Goal: Task Accomplishment & Management: Manage account settings

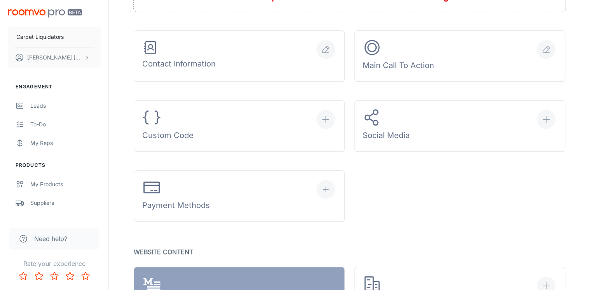
scroll to position [280, 0]
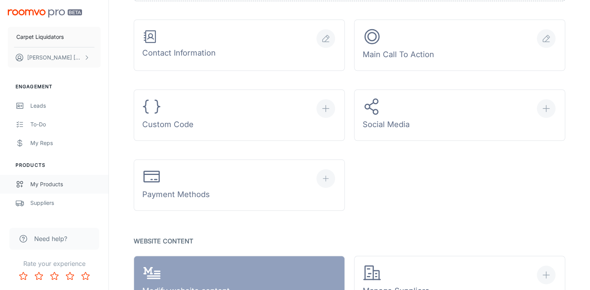
click at [37, 185] on div "My Products" at bounding box center [65, 184] width 70 height 9
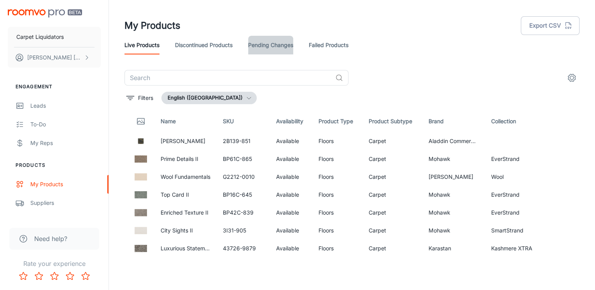
click at [285, 45] on link "Pending Changes" at bounding box center [270, 45] width 45 height 19
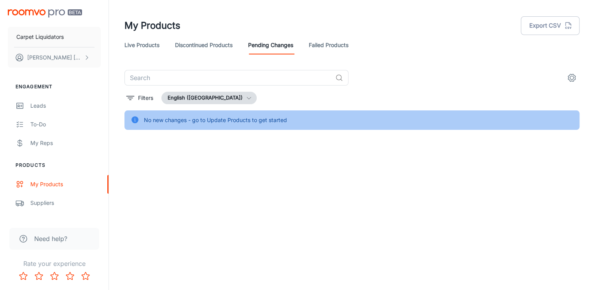
click at [147, 49] on link "Live Products" at bounding box center [141, 45] width 35 height 19
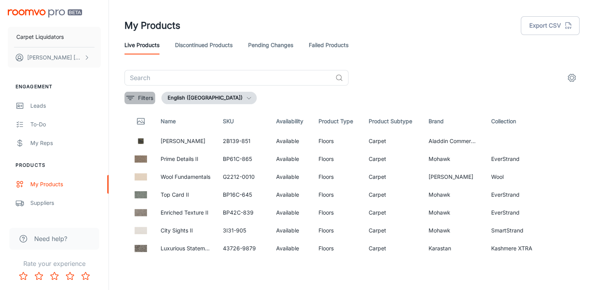
click at [131, 96] on line "filter" at bounding box center [130, 96] width 8 height 0
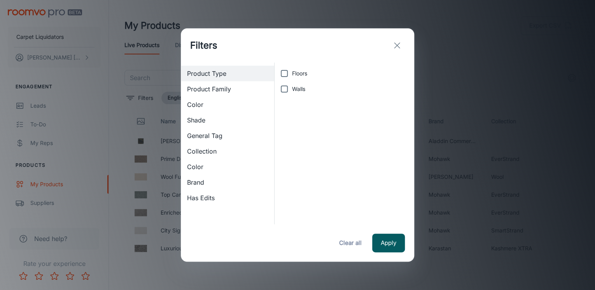
click at [395, 46] on icon "exit" at bounding box center [396, 45] width 9 height 9
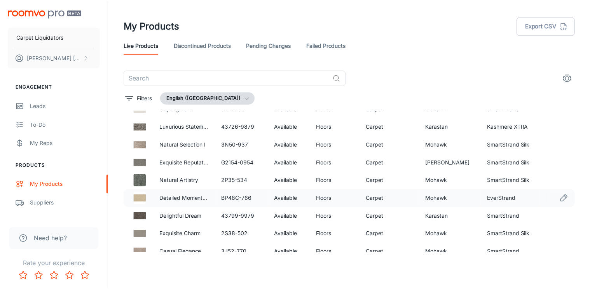
scroll to position [124, 0]
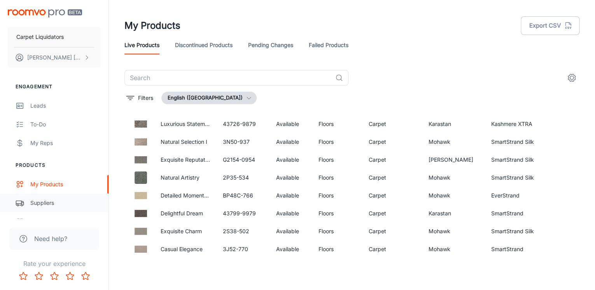
click at [48, 197] on link "Suppliers" at bounding box center [54, 203] width 108 height 19
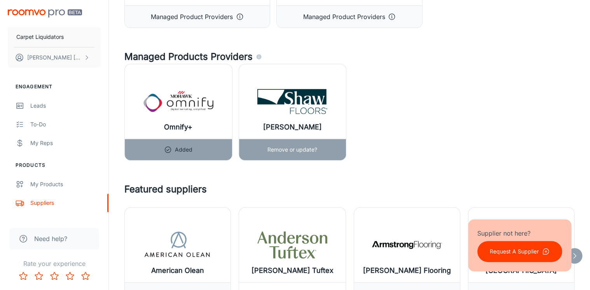
scroll to position [124, 0]
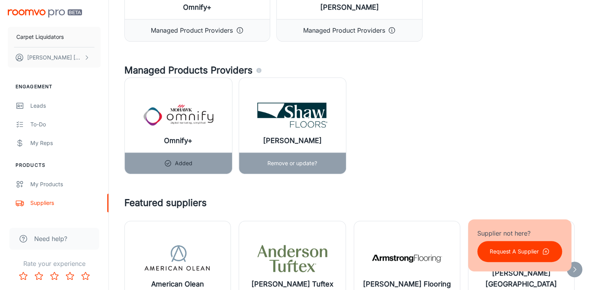
click at [298, 117] on img at bounding box center [292, 115] width 70 height 31
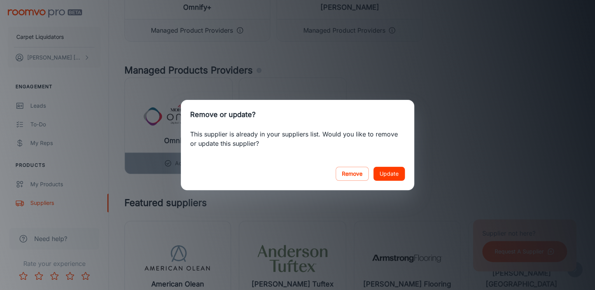
click at [463, 137] on div "Remove or update? This supplier is already in your suppliers list. Would you li…" at bounding box center [297, 145] width 595 height 290
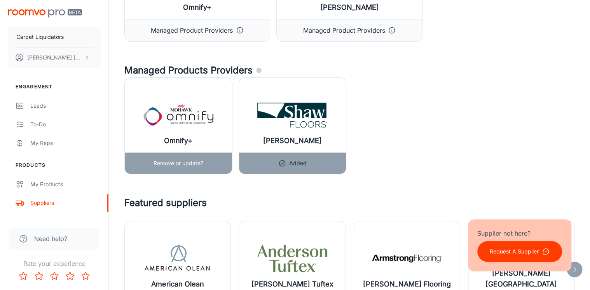
click at [189, 135] on h6 "Omnify+" at bounding box center [178, 140] width 28 height 11
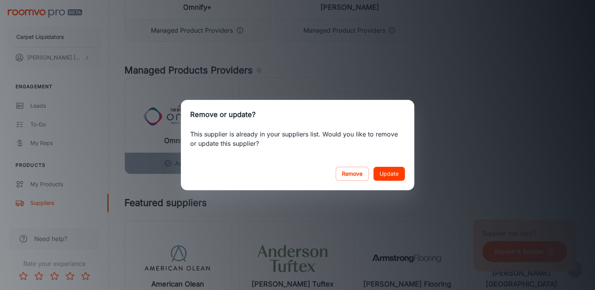
click at [404, 176] on div "Remove Update" at bounding box center [297, 173] width 233 height 33
click at [395, 174] on button "Update" at bounding box center [388, 174] width 31 height 14
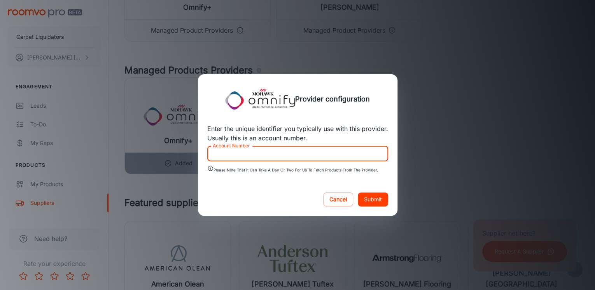
click at [238, 154] on input "Account Number" at bounding box center [297, 154] width 181 height 16
click at [489, 86] on div "Provider configuration Enter the unique identifier you typically use with this …" at bounding box center [297, 145] width 595 height 290
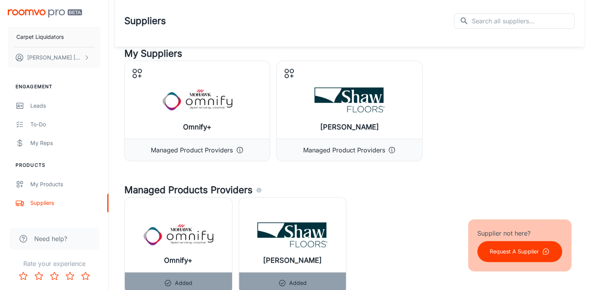
scroll to position [0, 0]
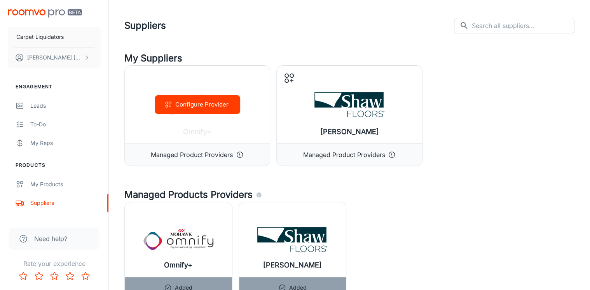
click at [189, 112] on button "Configure Provider" at bounding box center [198, 104] width 86 height 19
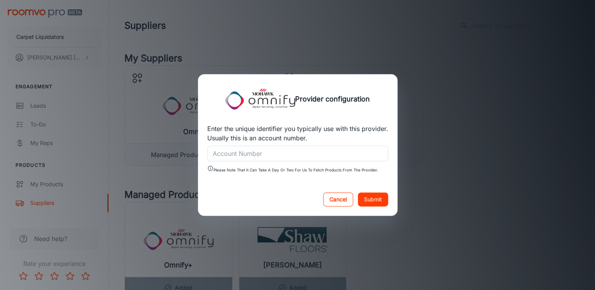
click at [334, 199] on button "Cancel" at bounding box center [338, 199] width 30 height 14
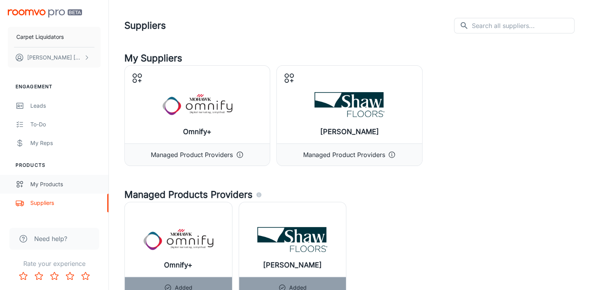
click at [45, 182] on div "My Products" at bounding box center [65, 184] width 70 height 9
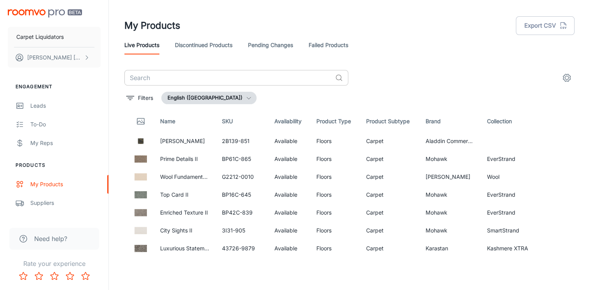
click at [190, 74] on input "text" at bounding box center [228, 78] width 208 height 16
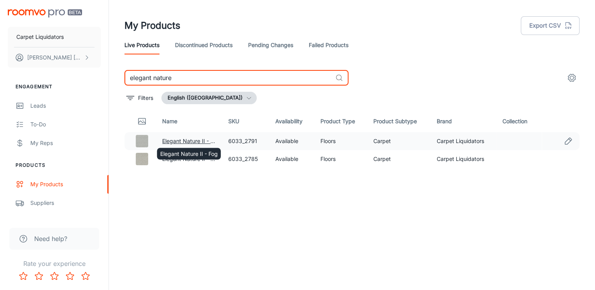
type input "elegant nature"
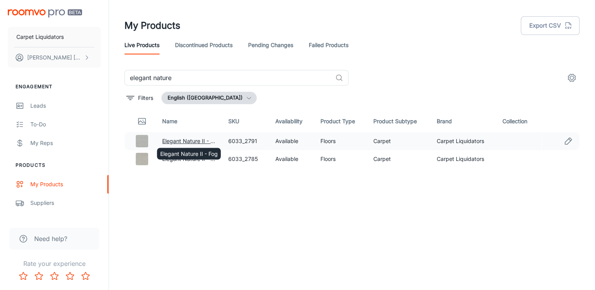
click at [180, 140] on link "Elegant Nature II - Fog" at bounding box center [191, 141] width 58 height 7
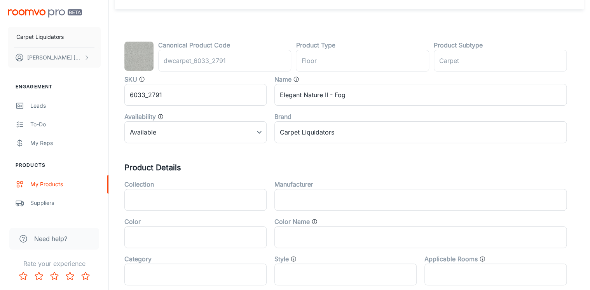
scroll to position [124, 0]
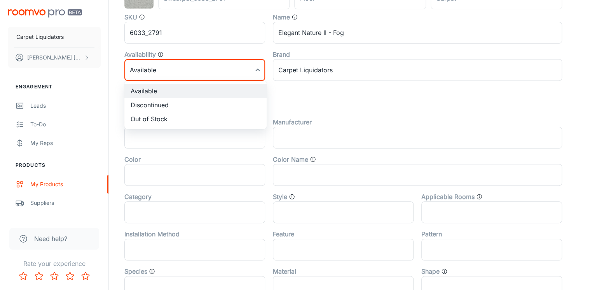
click at [177, 73] on body "Carpet Liquidators [PERSON_NAME] Engagement Leads To-do My Reps Products My Pro…" at bounding box center [295, 21] width 590 height 290
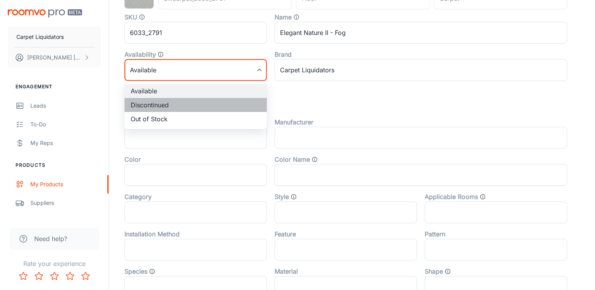
click at [157, 106] on li "Discontinued" at bounding box center [195, 105] width 142 height 14
type input "1"
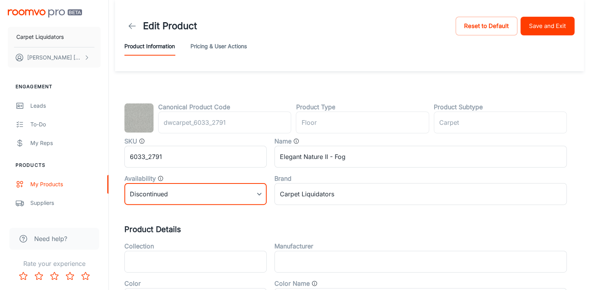
scroll to position [0, 0]
click at [554, 24] on button "Save and Exit" at bounding box center [548, 26] width 54 height 19
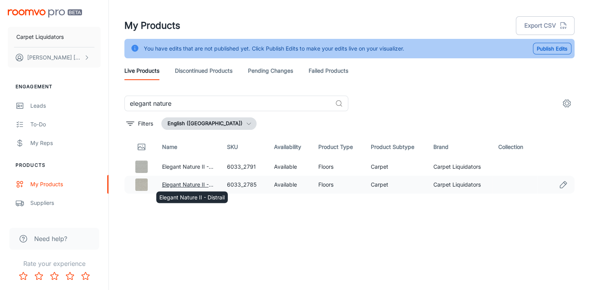
click at [182, 183] on link "Elegant Nature II - Distrail" at bounding box center [194, 184] width 65 height 7
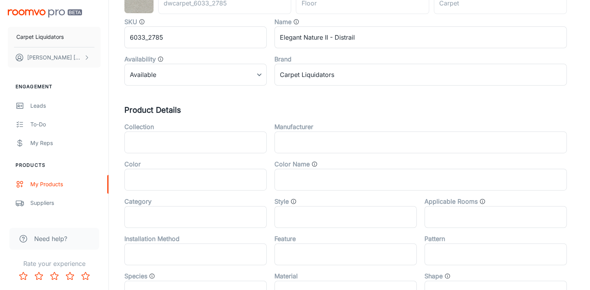
scroll to position [124, 0]
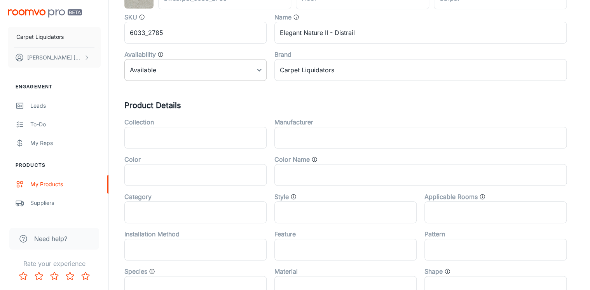
click at [173, 63] on body "Carpet Liquidators [PERSON_NAME] Engagement Leads To-do My Reps Products My Pro…" at bounding box center [295, 21] width 590 height 290
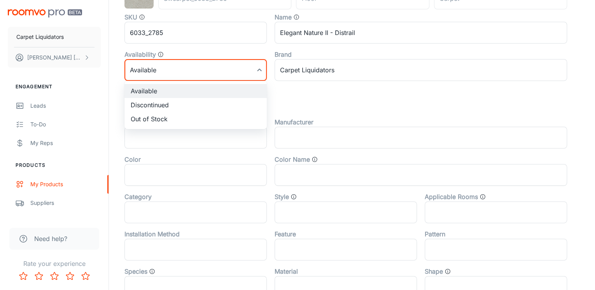
click at [160, 104] on li "Discontinued" at bounding box center [195, 105] width 142 height 14
type input "1"
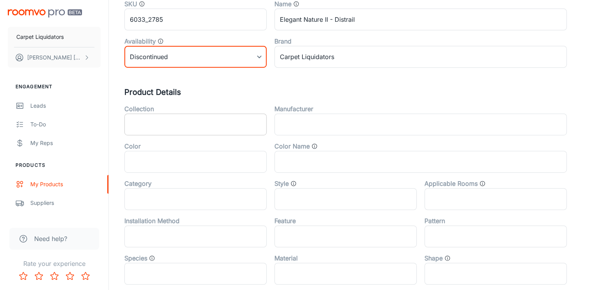
scroll to position [0, 0]
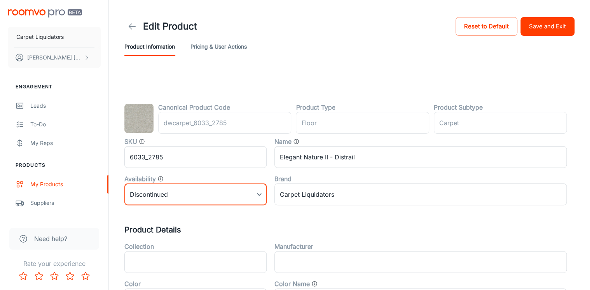
click at [540, 30] on button "Save and Exit" at bounding box center [548, 26] width 54 height 19
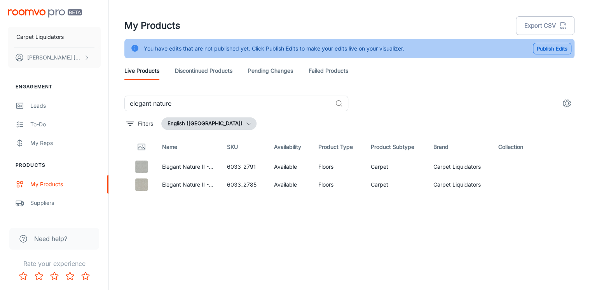
click at [550, 50] on button "Publish Edits" at bounding box center [552, 49] width 38 height 12
